Goal: Task Accomplishment & Management: Manage account settings

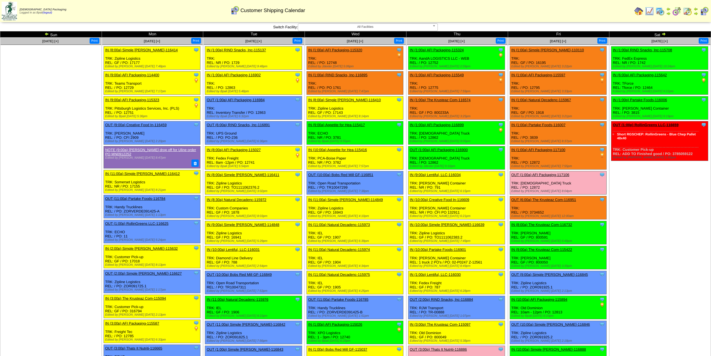
click at [68, 204] on td "Sep 14 [+] Print" at bounding box center [51, 317] width 102 height 558
click at [361, 28] on span "All Facilities" at bounding box center [366, 27] width 130 height 7
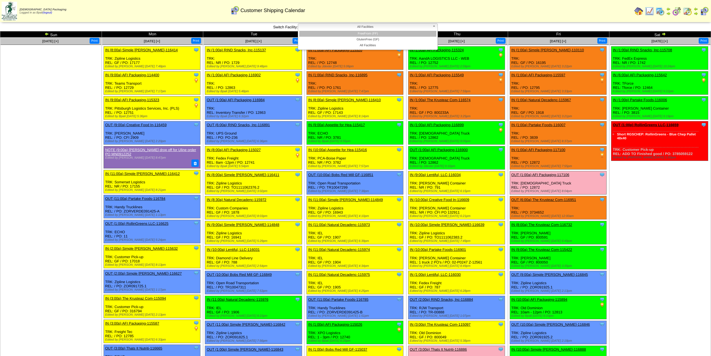
click at [361, 34] on li "FreeFrom (FF)" at bounding box center [367, 34] width 137 height 6
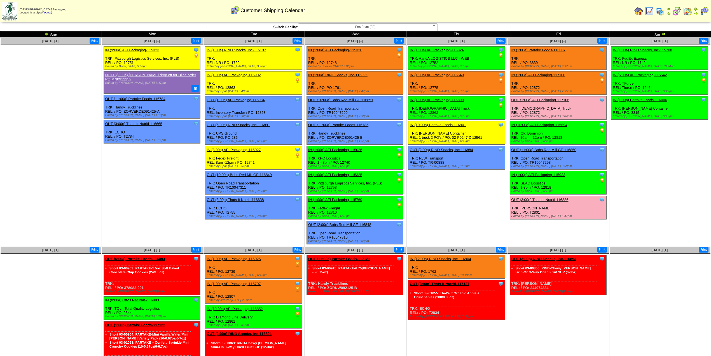
click at [457, 50] on link "IN (1:00a) AFI Packaging-115324" at bounding box center [437, 50] width 54 height 4
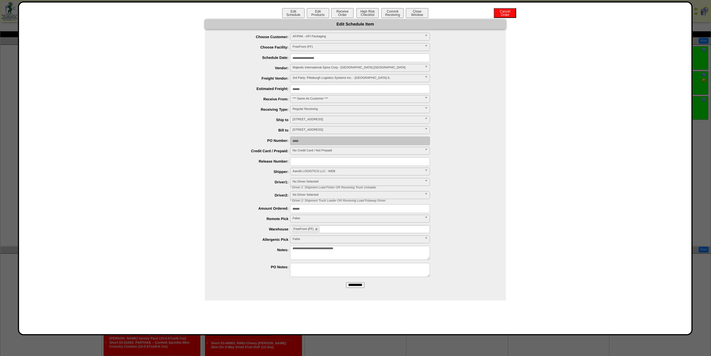
click at [338, 54] on input "**********" at bounding box center [360, 58] width 140 height 9
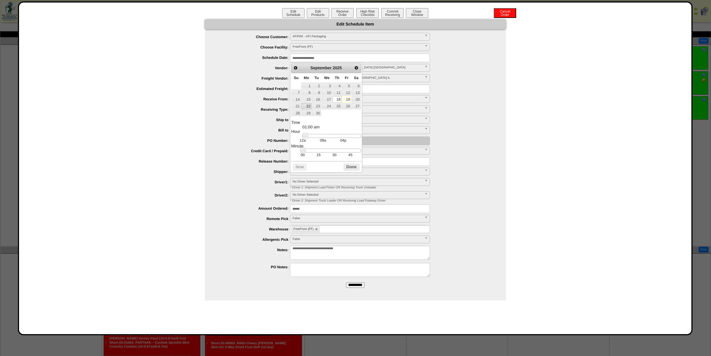
click at [306, 107] on link "22" at bounding box center [307, 106] width 10 height 6
type input "**********"
drag, startPoint x: 308, startPoint y: 138, endPoint x: 333, endPoint y: 134, distance: 24.7
click at [333, 134] on dl "Time 10:00 am Hour 12a 08a 04p Minute 00 15 30 45 Second Time Zone ***** ***** …" at bounding box center [326, 138] width 70 height 37
click at [350, 167] on button "Done" at bounding box center [352, 167] width 16 height 7
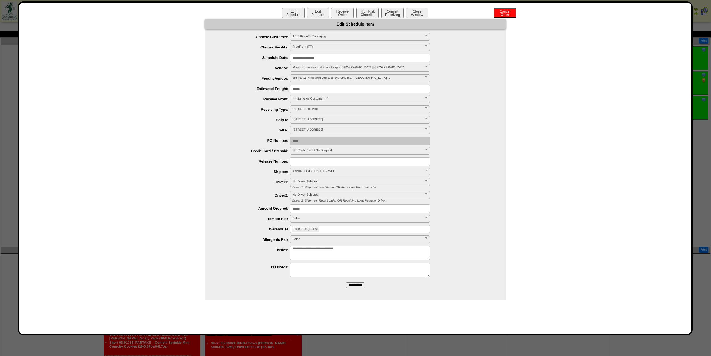
click at [346, 162] on input "text" at bounding box center [360, 161] width 140 height 9
type input "*******"
click at [268, 222] on div "***** **** False" at bounding box center [361, 219] width 290 height 9
click at [328, 174] on span "AandA LOGISTICS LLC - WEB" at bounding box center [358, 171] width 130 height 7
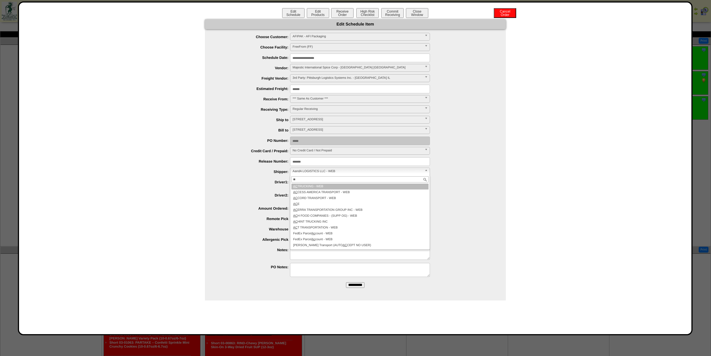
type input "***"
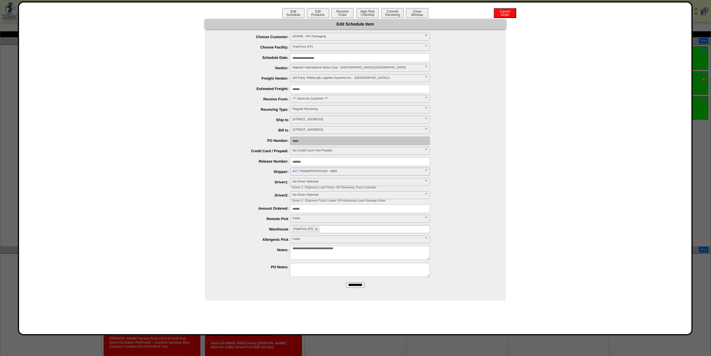
click at [358, 285] on input "**********" at bounding box center [355, 285] width 18 height 6
click at [415, 15] on button "Close Window" at bounding box center [417, 13] width 22 height 10
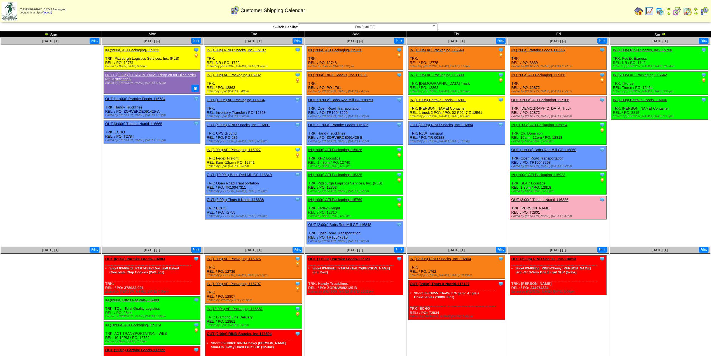
click at [461, 49] on link "IN (1:00a) AFI Packaging-115549" at bounding box center [437, 50] width 54 height 4
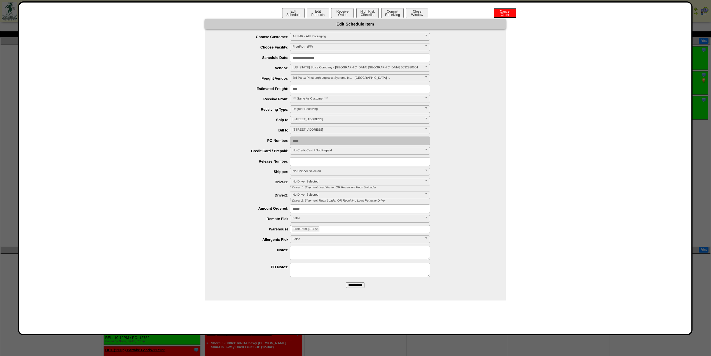
click at [335, 58] on input "**********" at bounding box center [360, 58] width 140 height 9
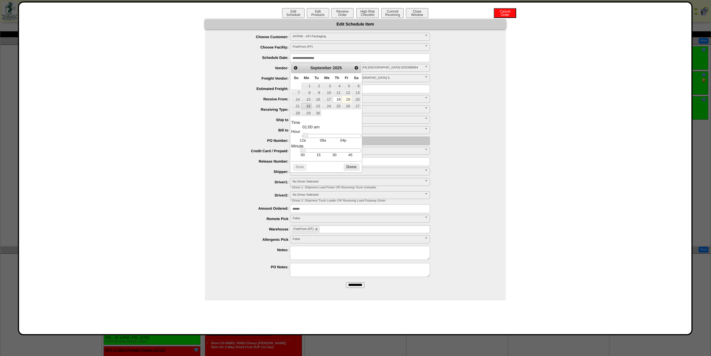
click at [305, 108] on link "22" at bounding box center [307, 106] width 10 height 6
type input "**********"
drag, startPoint x: 307, startPoint y: 137, endPoint x: 331, endPoint y: 134, distance: 23.7
click at [331, 134] on link at bounding box center [330, 136] width 6 height 6
click at [348, 166] on button "Done" at bounding box center [352, 167] width 16 height 7
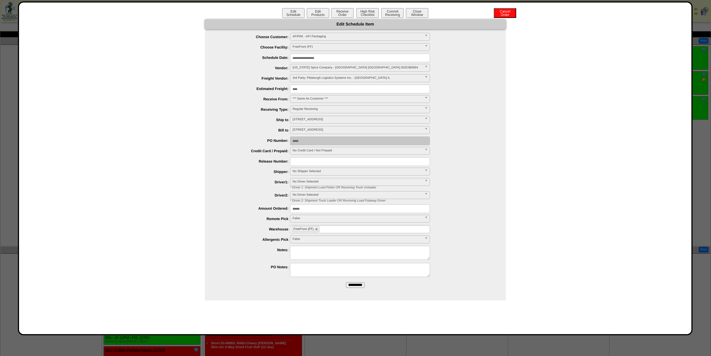
click at [342, 163] on input "text" at bounding box center [360, 161] width 140 height 9
type input "*******"
click at [326, 175] on link "No Shipper Selected" at bounding box center [360, 172] width 140 height 8
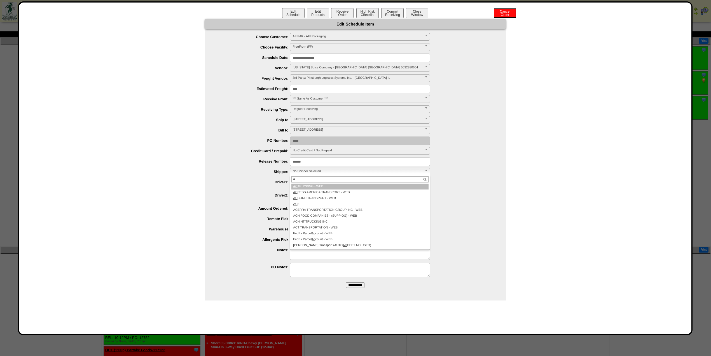
type input "***"
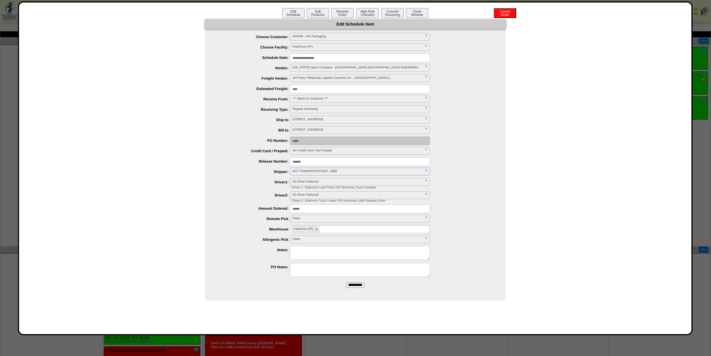
click at [353, 283] on input "**********" at bounding box center [355, 285] width 18 height 6
click at [416, 14] on button "Close Window" at bounding box center [417, 13] width 22 height 10
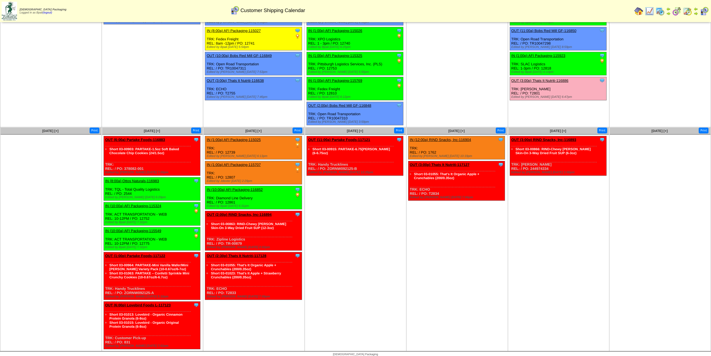
scroll to position [119, 0]
click at [126, 67] on td "[DATE] [+] Print Clone Item IN (9:00a) AFI Packaging-115323 AFI Packaging Sched…" at bounding box center [153, 22] width 102 height 209
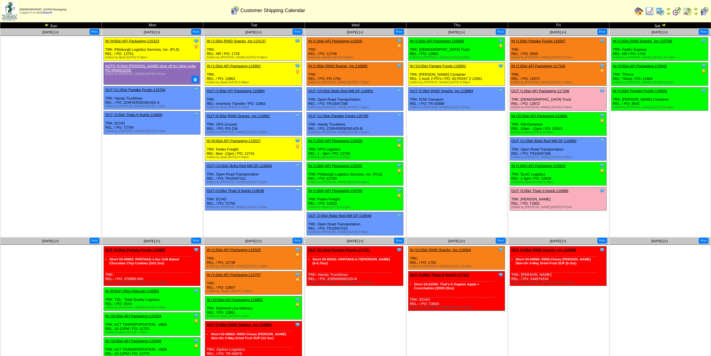
scroll to position [0, 0]
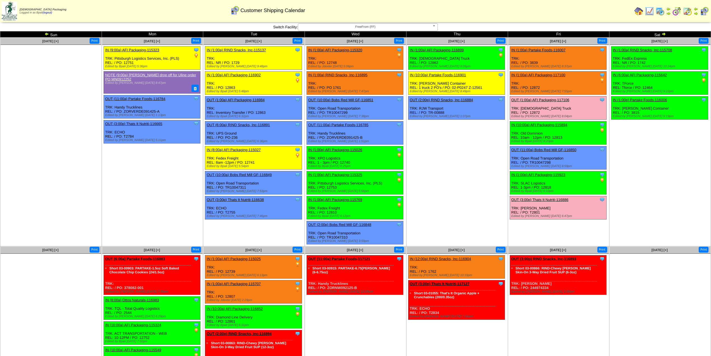
click at [62, 172] on td "Sep 14 [+] Print" at bounding box center [51, 142] width 102 height 209
click at [365, 24] on div "Zoroco Packaging Logged in as Bpali (logout) Print All" at bounding box center [355, 12] width 711 height 24
click at [367, 26] on span "FreeFrom (FF)" at bounding box center [366, 27] width 130 height 7
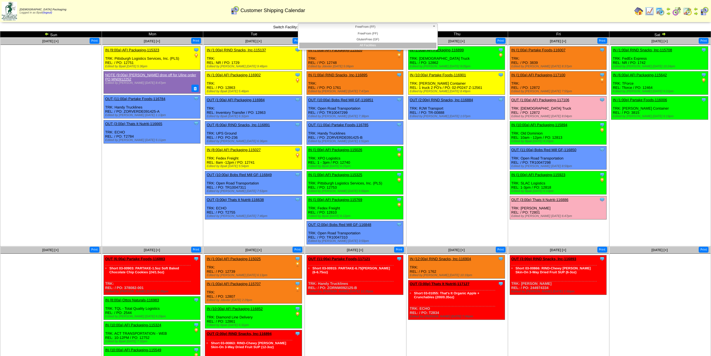
click at [385, 45] on li "All Facilities" at bounding box center [367, 46] width 137 height 6
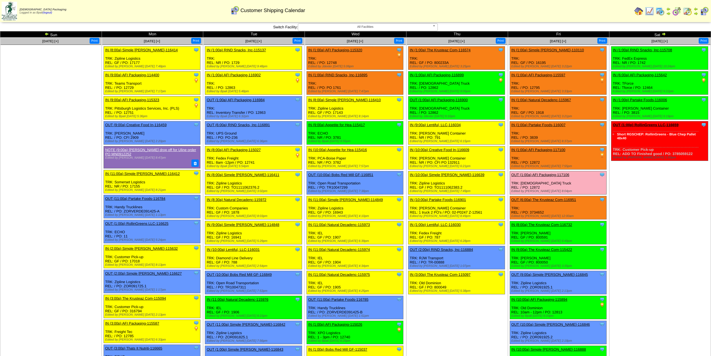
click at [75, 146] on td "[DATE] [+] Print" at bounding box center [51, 329] width 102 height 583
click at [43, 139] on td "[DATE] [+] Print" at bounding box center [51, 329] width 102 height 583
click at [38, 157] on td "[DATE] [+] Print" at bounding box center [51, 329] width 102 height 583
click at [68, 247] on td "[DATE] [+] Print" at bounding box center [51, 329] width 102 height 583
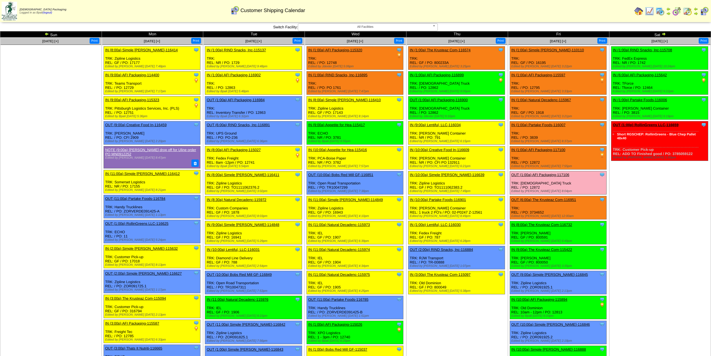
click at [66, 171] on td "[DATE] [+] Print" at bounding box center [51, 329] width 102 height 583
click at [82, 167] on td "[DATE] [+] Print" at bounding box center [51, 329] width 102 height 583
click at [58, 157] on td "[DATE] [+] Print" at bounding box center [51, 329] width 102 height 583
click at [698, 10] on img at bounding box center [696, 9] width 4 height 4
click at [665, 32] on img at bounding box center [664, 34] width 4 height 4
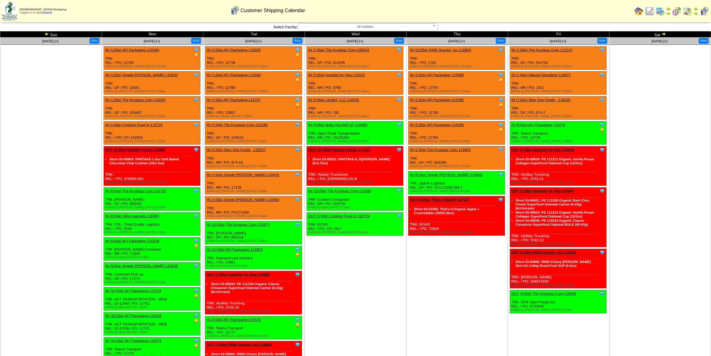
click at [665, 33] on img at bounding box center [664, 34] width 4 height 4
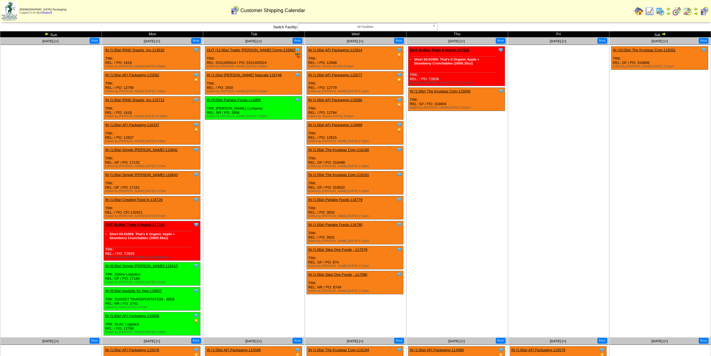
click at [68, 126] on ul at bounding box center [51, 87] width 101 height 84
click at [238, 198] on td "[DATE] [+] Print Clone Item OUT (12:00a) Trader [PERSON_NAME] Comp-116962 Trade…" at bounding box center [254, 188] width 102 height 300
click at [72, 173] on td "[DATE] [+] Print" at bounding box center [51, 188] width 102 height 300
click at [56, 139] on td "[DATE] [+] Print" at bounding box center [51, 188] width 102 height 300
click at [68, 153] on td "[DATE] [+] Print" at bounding box center [51, 188] width 102 height 300
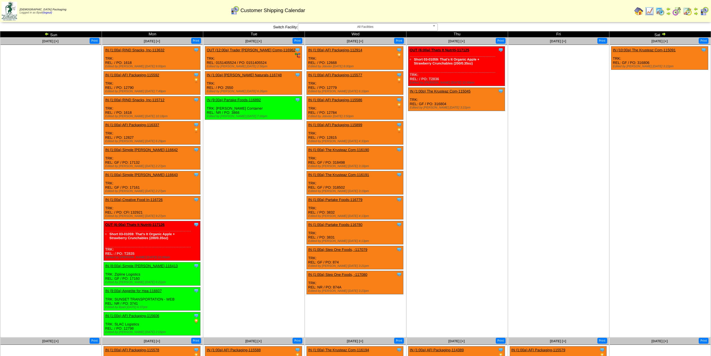
click at [43, 186] on td "[DATE] [+] Print" at bounding box center [51, 188] width 102 height 300
click at [96, 166] on td "[DATE] [+] Print" at bounding box center [51, 188] width 102 height 300
click at [72, 131] on td "[DATE] [+] Print" at bounding box center [51, 188] width 102 height 300
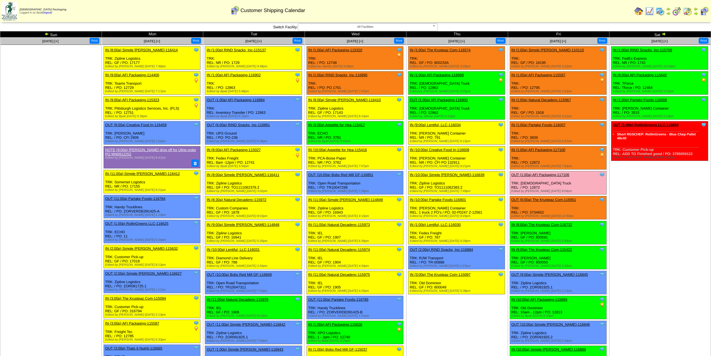
click at [75, 181] on td "Sep 14 [+] Print" at bounding box center [51, 329] width 102 height 583
click at [46, 34] on img at bounding box center [47, 34] width 4 height 4
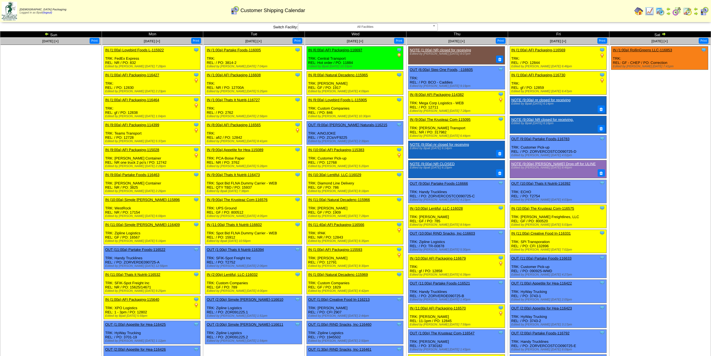
click at [45, 33] on img at bounding box center [47, 34] width 4 height 4
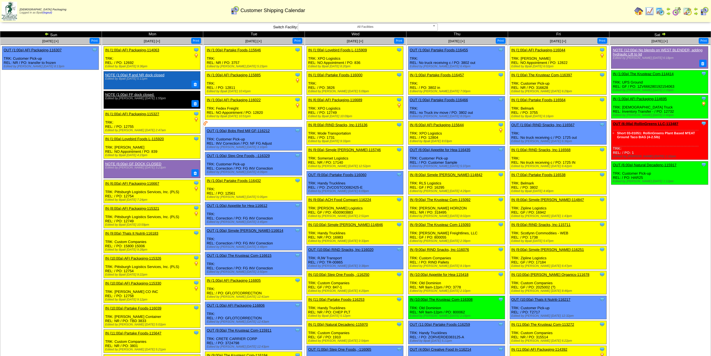
click at [59, 157] on td "[DATE] [+] Print Clone Item OUT (1:00a) AFI Packaging-116307 AFI Packaging Sche…" at bounding box center [51, 357] width 102 height 638
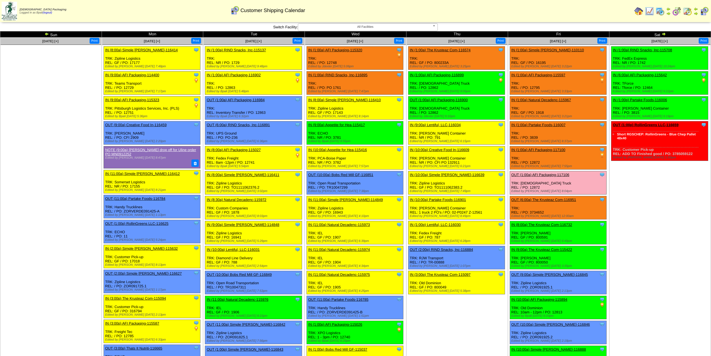
click at [46, 194] on td "Sep 14 [+] Print" at bounding box center [51, 329] width 102 height 583
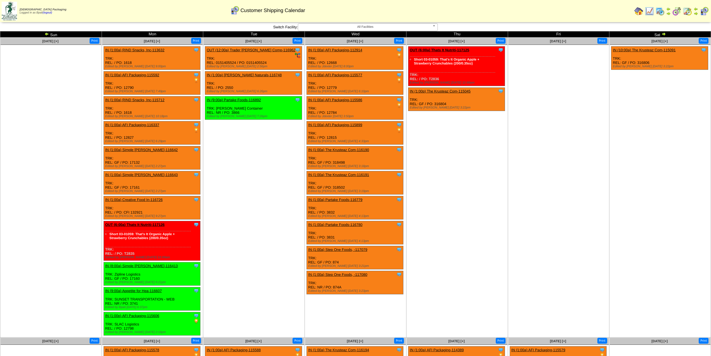
click at [73, 112] on ul at bounding box center [51, 87] width 101 height 84
click at [46, 34] on img at bounding box center [47, 34] width 4 height 4
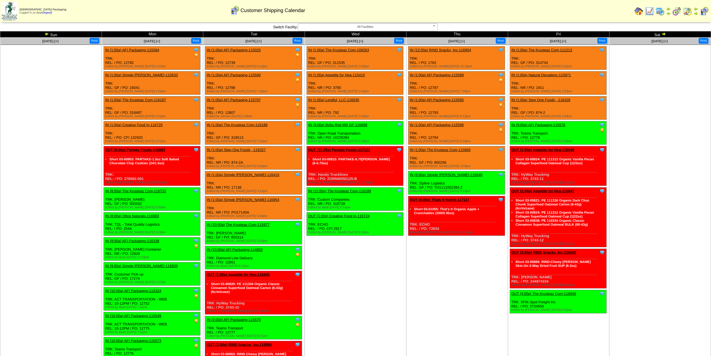
click at [46, 34] on img at bounding box center [47, 34] width 4 height 4
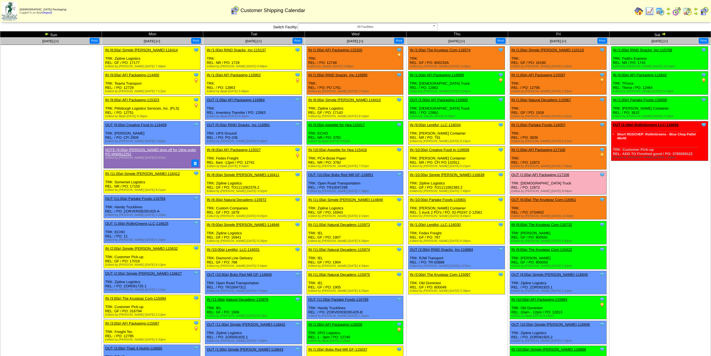
click at [46, 34] on img at bounding box center [47, 34] width 4 height 4
click at [45, 32] on img at bounding box center [47, 34] width 4 height 4
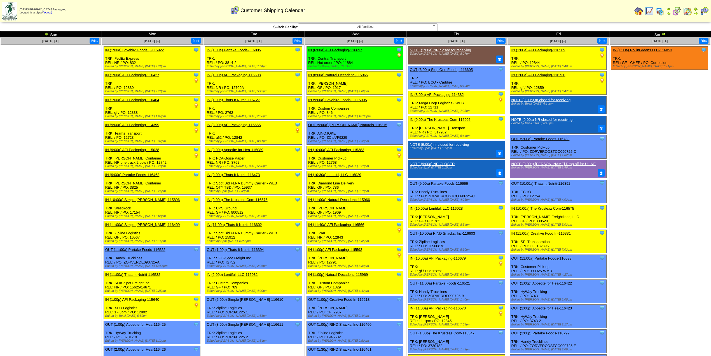
click at [47, 34] on img at bounding box center [47, 34] width 4 height 4
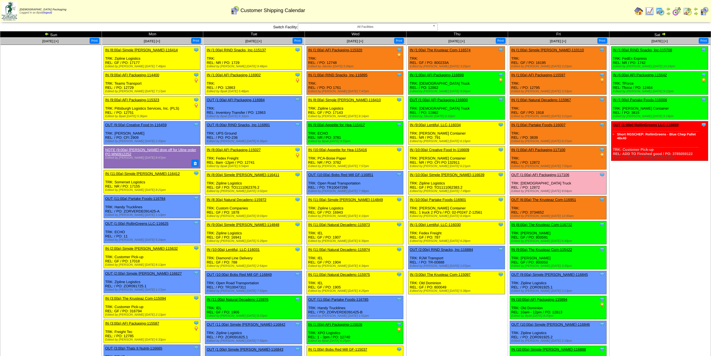
click at [62, 203] on td "[DATE] [+] Print" at bounding box center [51, 329] width 102 height 583
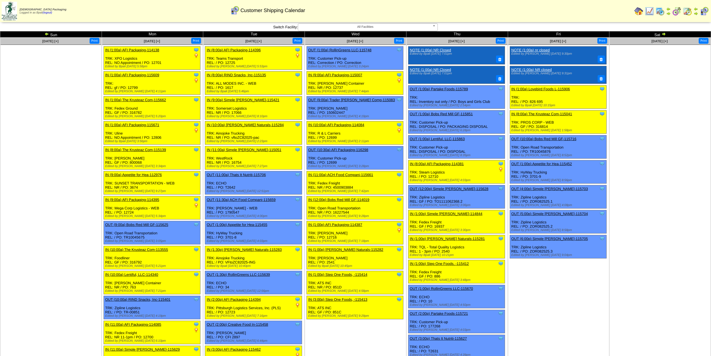
click at [32, 149] on td "[DATE] [+] Print" at bounding box center [51, 329] width 102 height 583
click at [46, 36] on img at bounding box center [47, 34] width 4 height 4
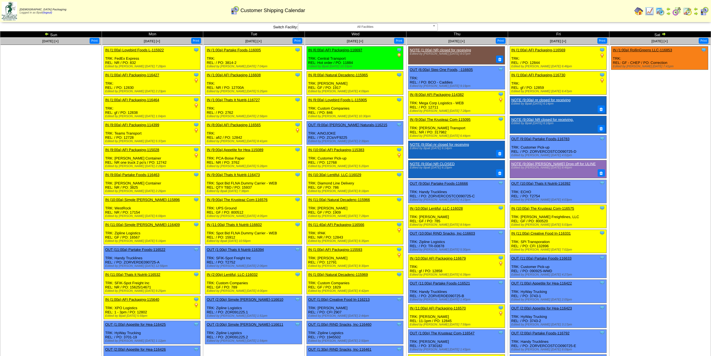
click at [63, 122] on ul at bounding box center [51, 87] width 101 height 84
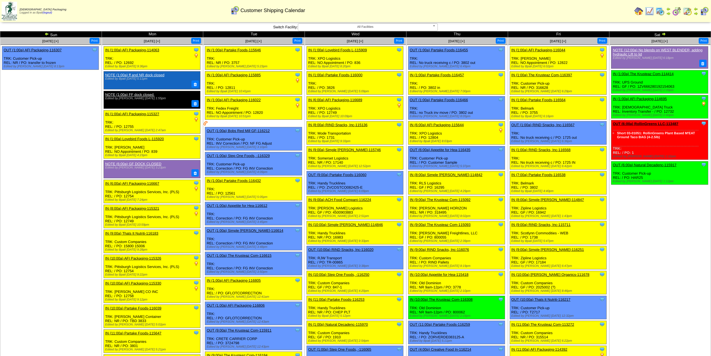
click at [81, 147] on td "[DATE] [+] Print Clone Item OUT (1:00a) AFI Packaging-116307 AFI Packaging Sche…" at bounding box center [51, 357] width 102 height 638
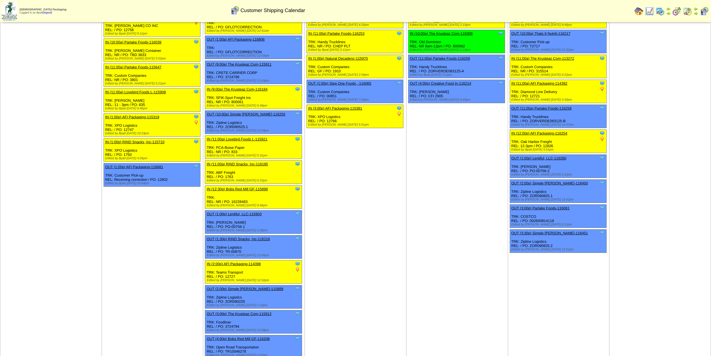
scroll to position [543, 0]
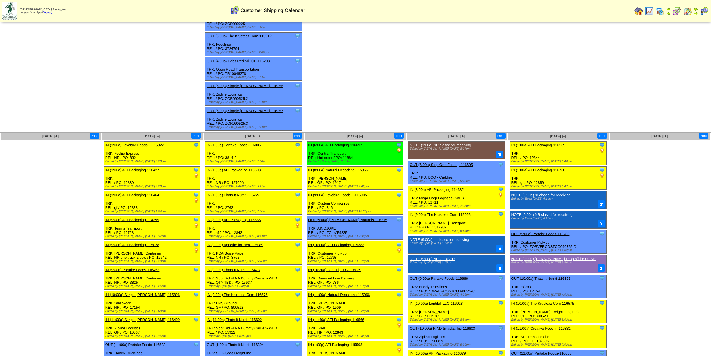
click at [53, 202] on ul at bounding box center [51, 182] width 101 height 84
click at [25, 214] on ul at bounding box center [51, 182] width 101 height 84
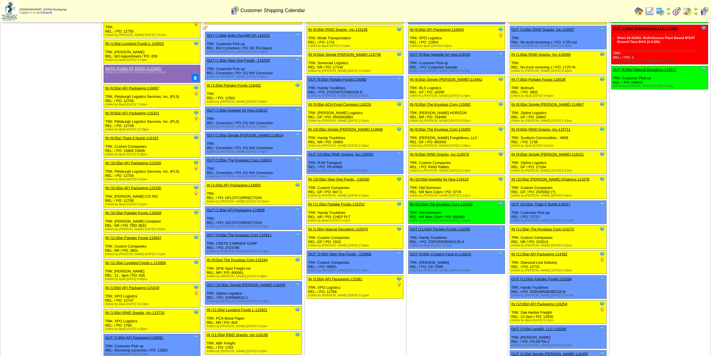
scroll to position [0, 0]
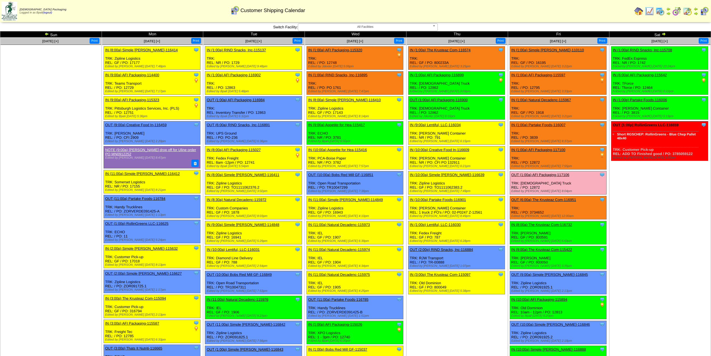
click at [92, 168] on td "[DATE] [+] Print" at bounding box center [51, 329] width 102 height 583
click at [79, 164] on td "Sep 14 [+] Print" at bounding box center [51, 329] width 102 height 583
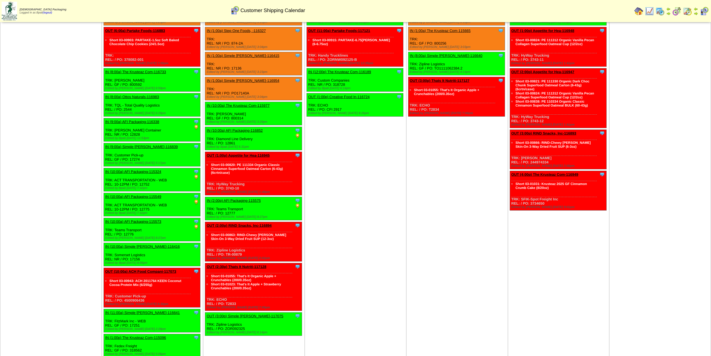
scroll to position [664, 0]
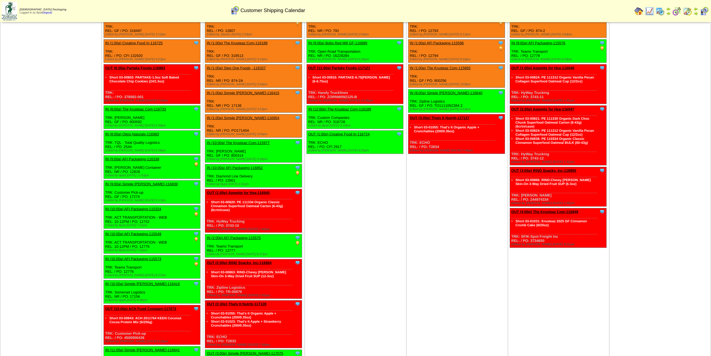
click at [39, 136] on td "Sep 21 [+] Print" at bounding box center [51, 306] width 102 height 700
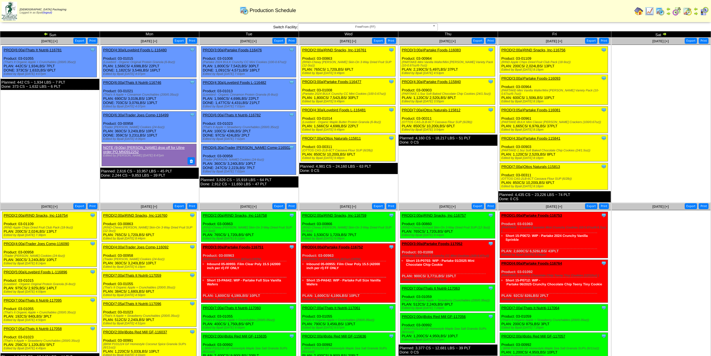
click at [54, 160] on td "[DATE] [+] Print Export Clone Item PROD(6:00a)Thats It Nutriti-116781 Thats It …" at bounding box center [50, 120] width 100 height 165
